Goal: Check status: Check status

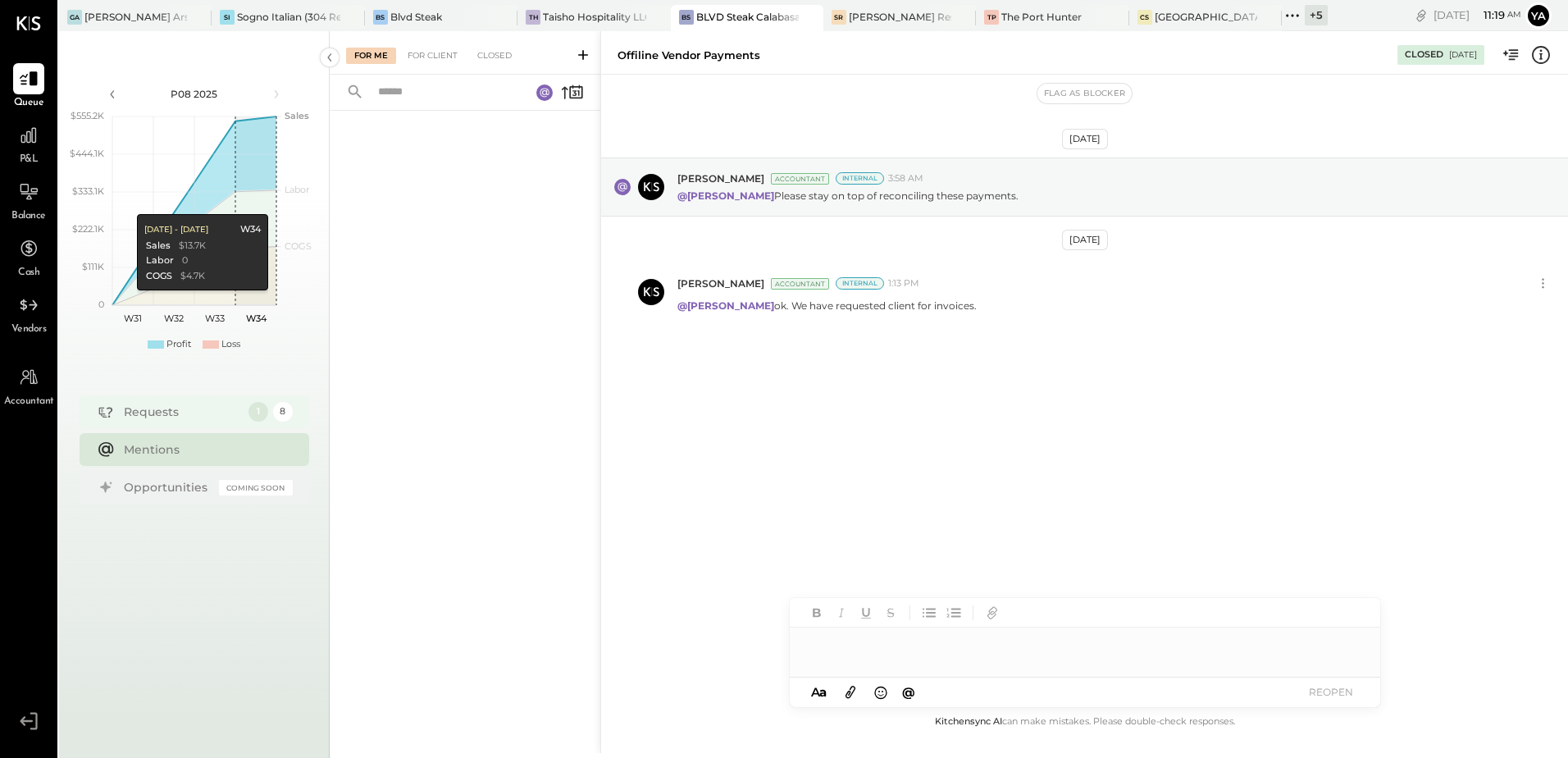
click at [260, 409] on div "1" at bounding box center [258, 412] width 20 height 20
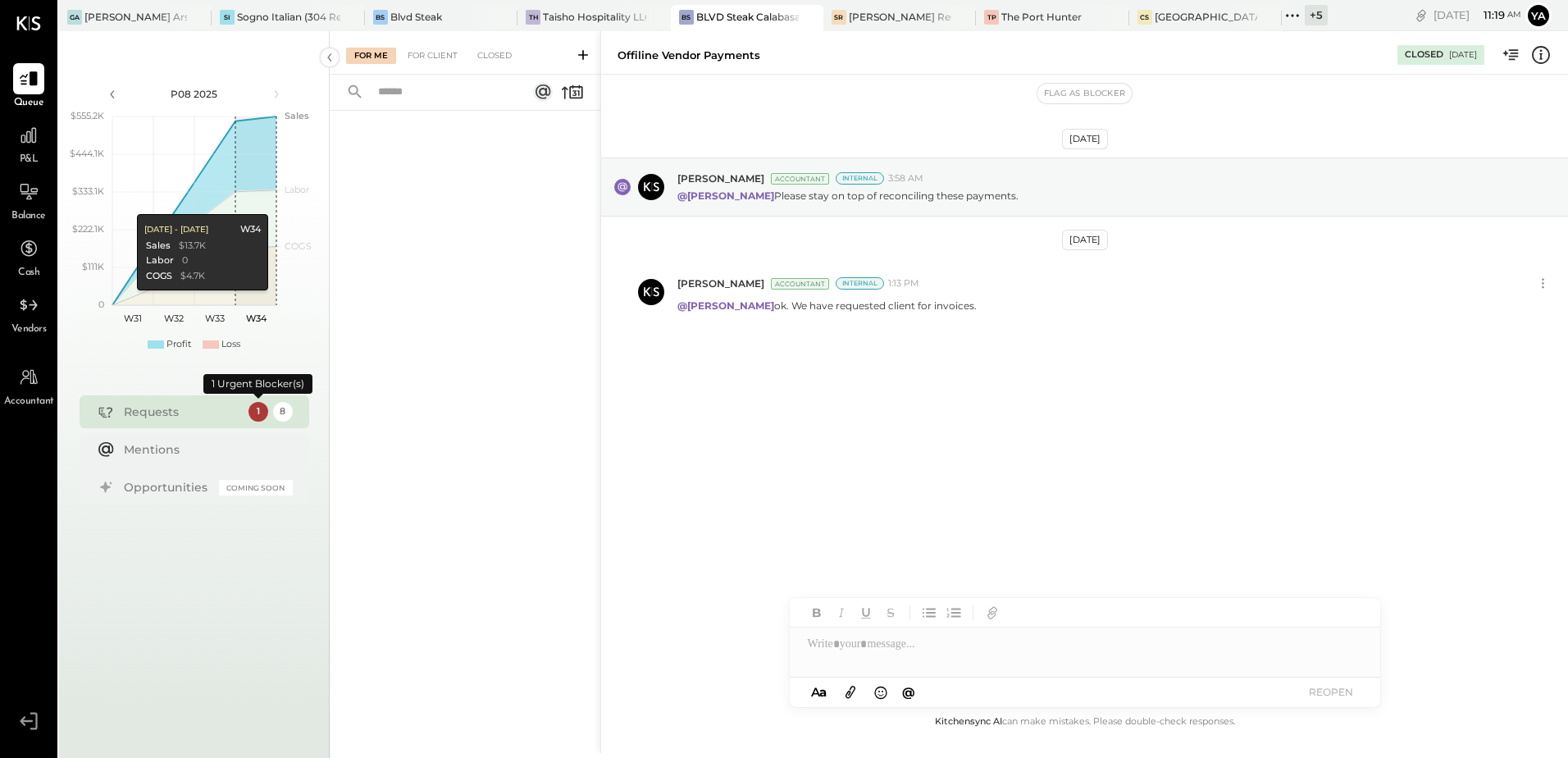
click at [260, 409] on div "1" at bounding box center [258, 412] width 20 height 20
click at [278, 410] on div "8" at bounding box center [282, 412] width 20 height 20
click at [366, 467] on div at bounding box center [465, 411] width 271 height 602
click at [203, 451] on div "Mentions" at bounding box center [203, 449] width 161 height 16
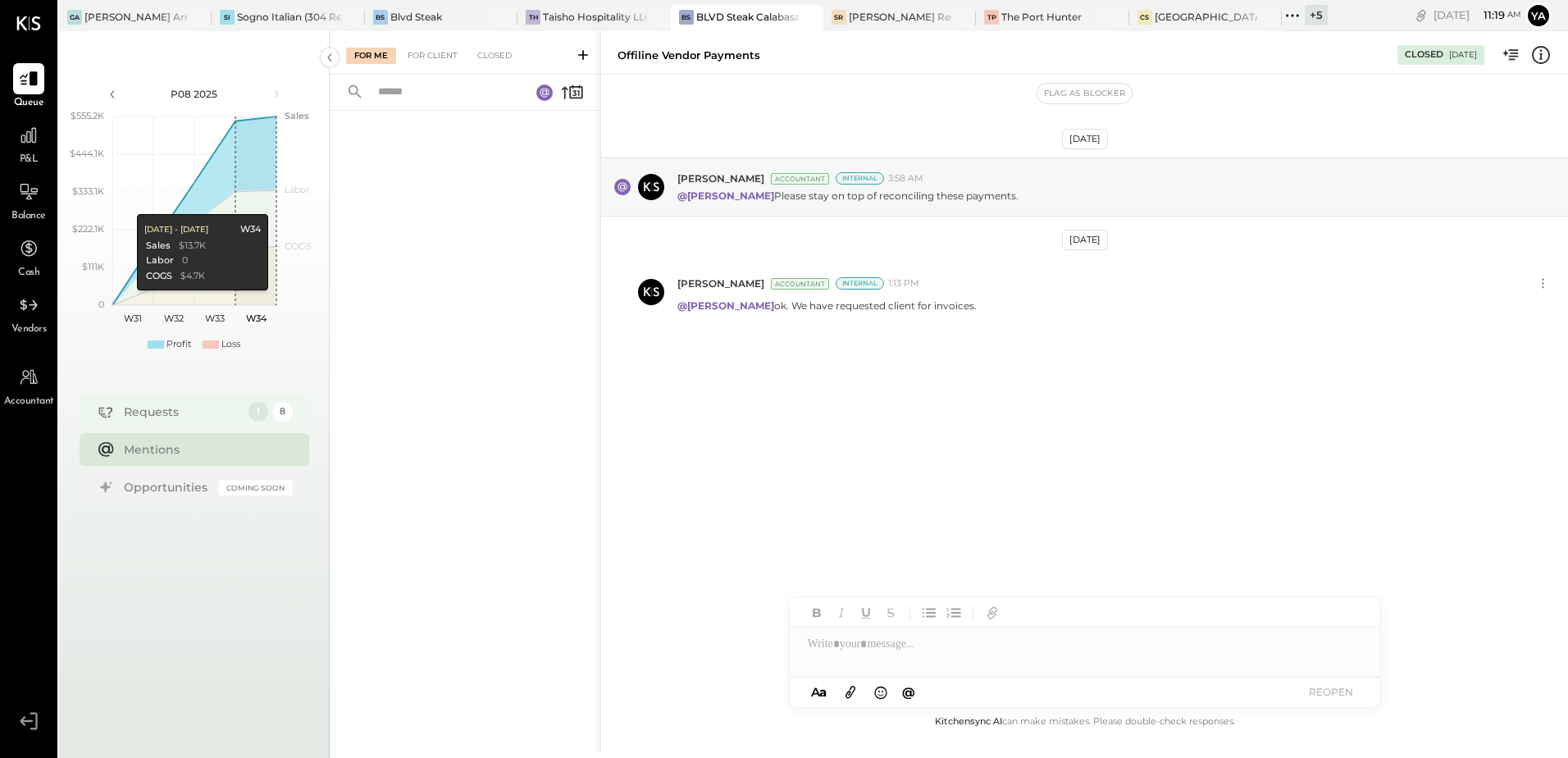
click at [206, 418] on div "Requests" at bounding box center [182, 411] width 116 height 16
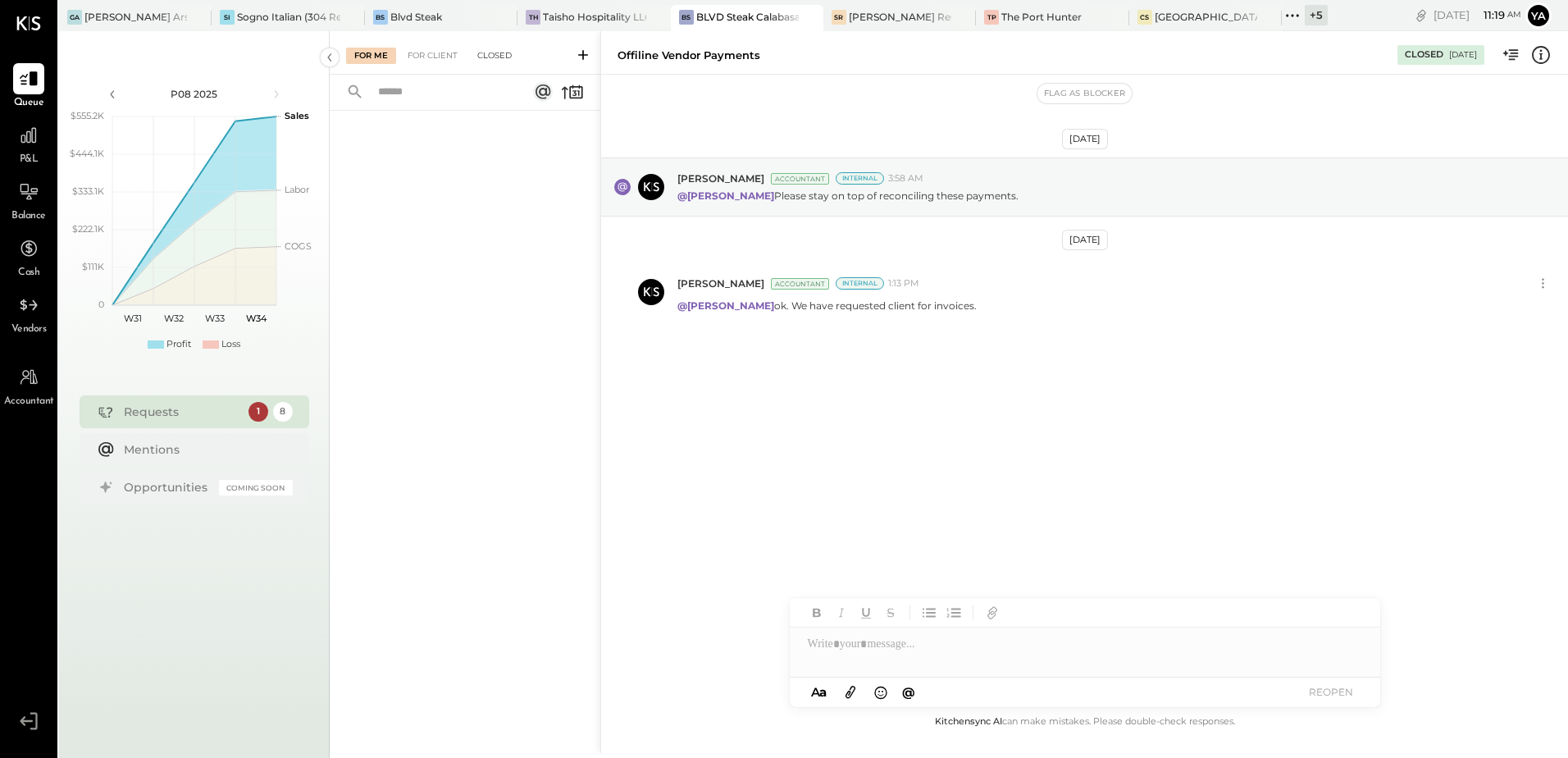
click at [492, 60] on div "Closed" at bounding box center [494, 55] width 50 height 16
